Goal: Task Accomplishment & Management: Use online tool/utility

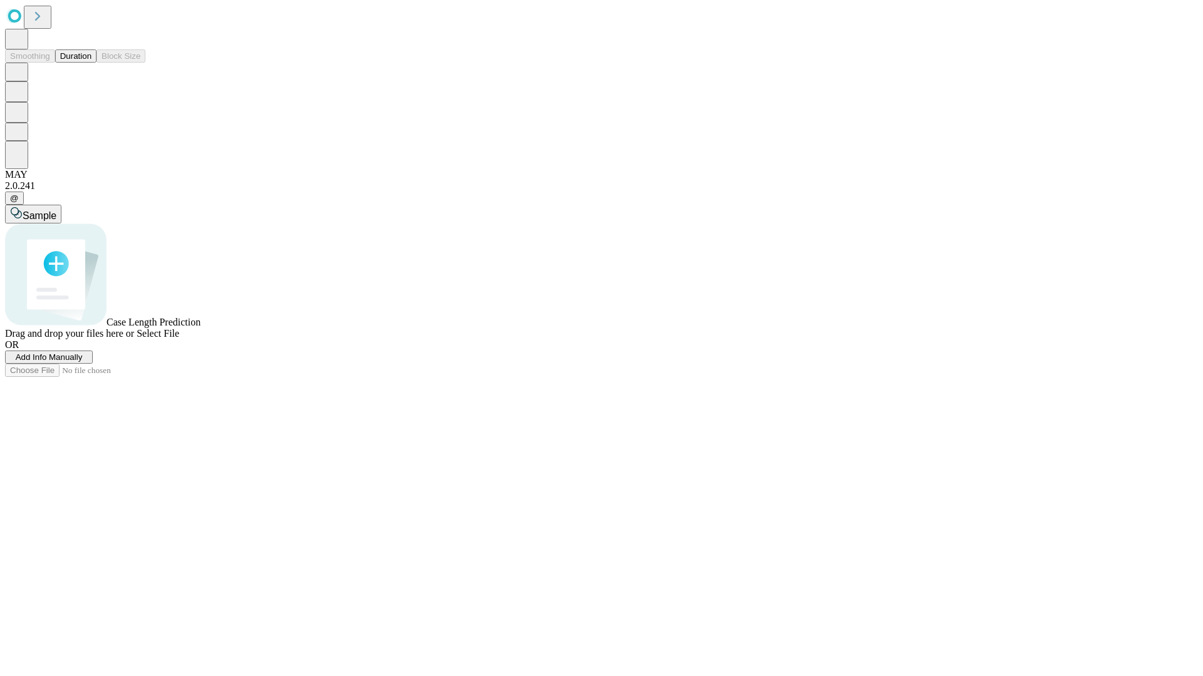
click at [91, 63] on button "Duration" at bounding box center [75, 55] width 41 height 13
click at [83, 362] on span "Add Info Manually" at bounding box center [49, 357] width 67 height 9
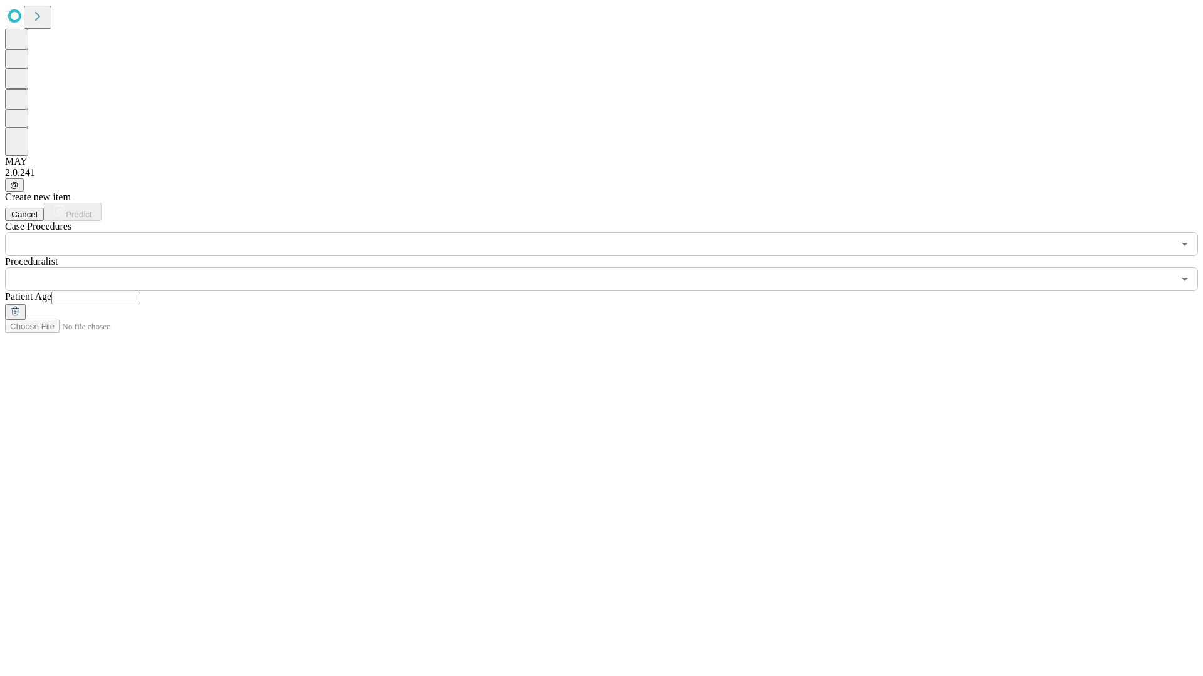
click at [140, 292] on input "text" at bounding box center [95, 298] width 89 height 13
type input "*"
